Goal: Task Accomplishment & Management: Use online tool/utility

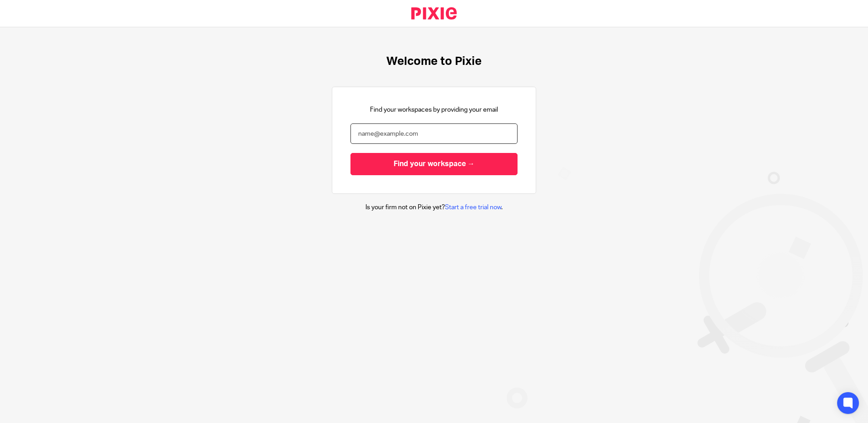
click at [361, 132] on input "email" at bounding box center [434, 134] width 167 height 20
type input "[PERSON_NAME][EMAIL_ADDRESS][PERSON_NAME][DOMAIN_NAME]"
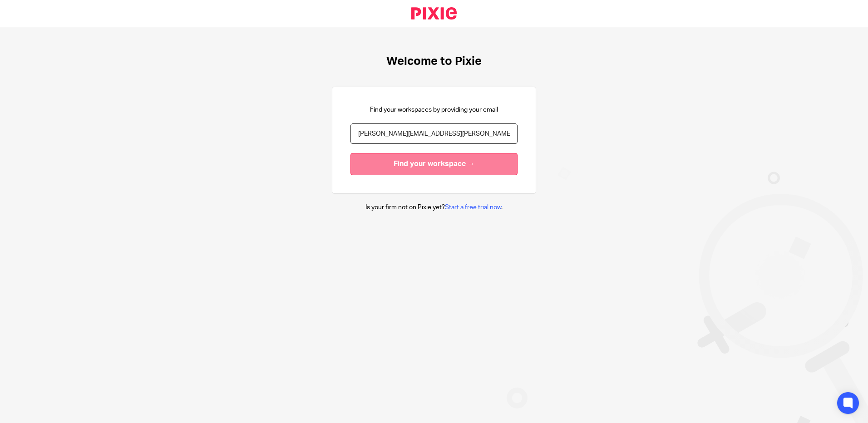
click at [388, 167] on input "Find your workspace →" at bounding box center [434, 164] width 167 height 22
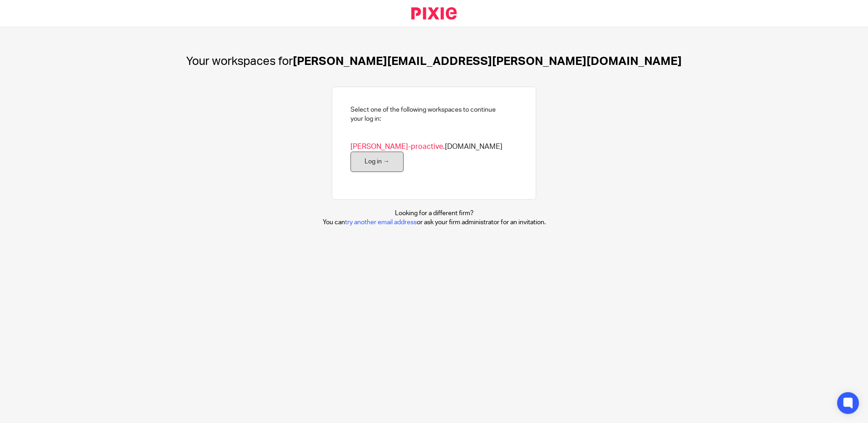
click at [404, 152] on link "Log in →" at bounding box center [377, 162] width 53 height 20
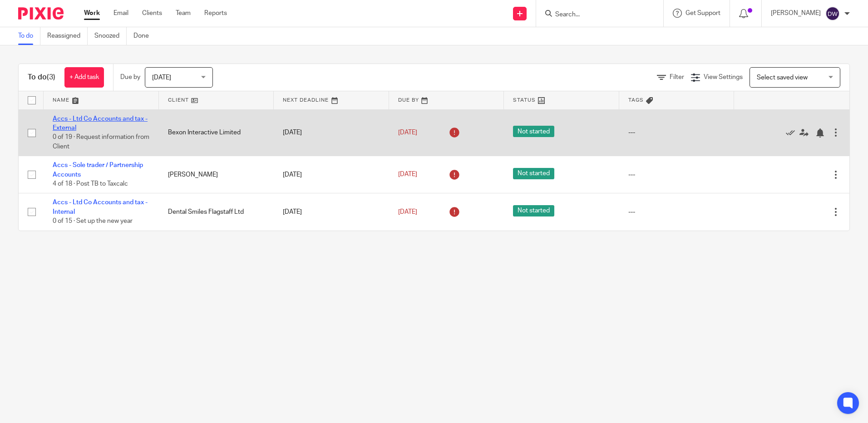
click at [92, 117] on link "Accs - Ltd Co Accounts and tax - External" at bounding box center [100, 123] width 95 height 15
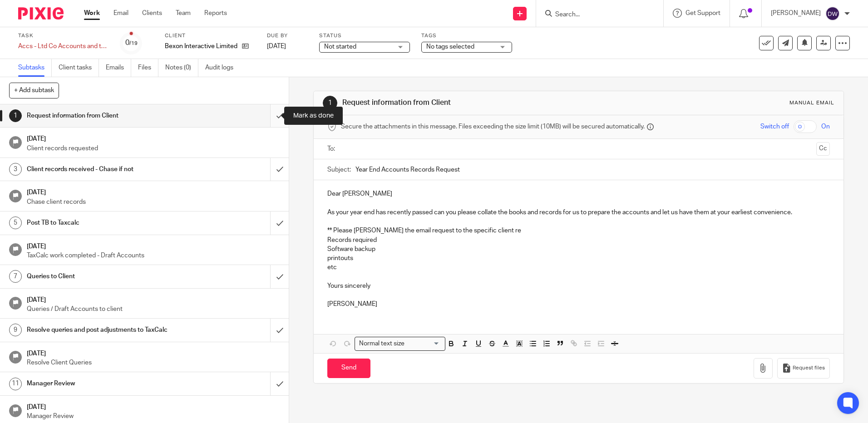
click at [269, 118] on input "submit" at bounding box center [144, 115] width 289 height 23
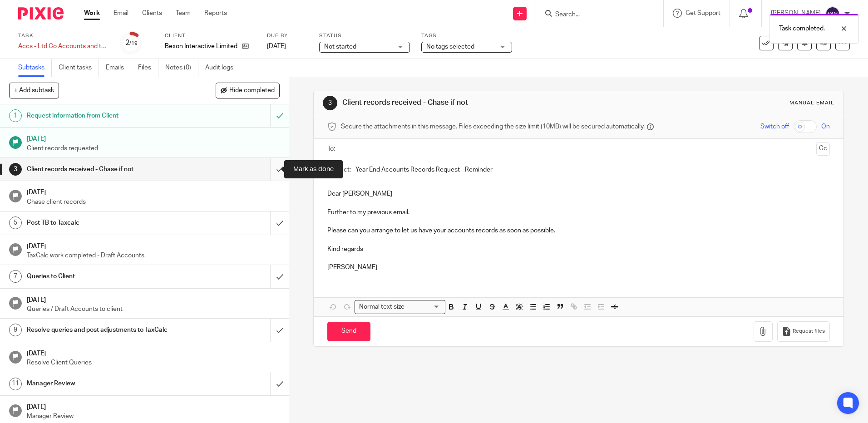
click at [272, 171] on input "submit" at bounding box center [144, 169] width 289 height 23
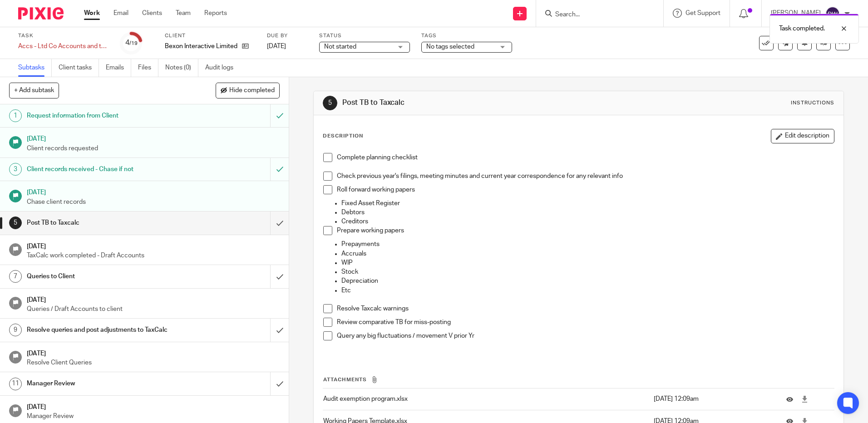
scroll to position [66, 0]
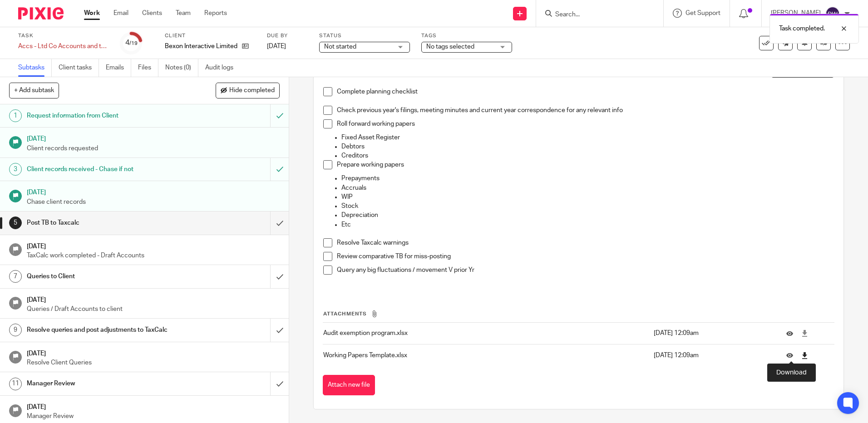
click at [801, 356] on icon at bounding box center [804, 355] width 7 height 7
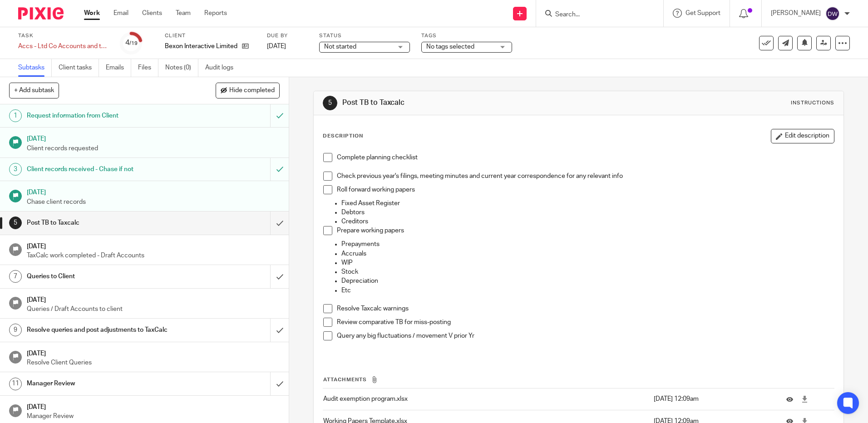
click at [324, 157] on span at bounding box center [327, 157] width 9 height 9
click at [324, 177] on span at bounding box center [327, 176] width 9 height 9
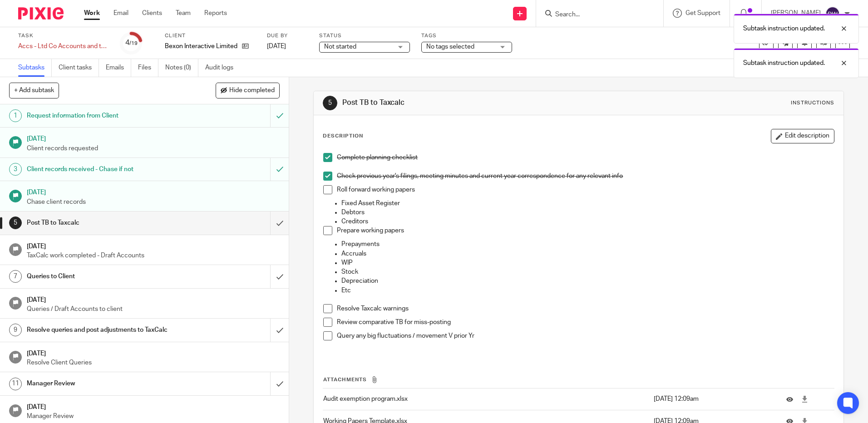
click at [324, 191] on span at bounding box center [327, 189] width 9 height 9
